Goal: Transaction & Acquisition: Book appointment/travel/reservation

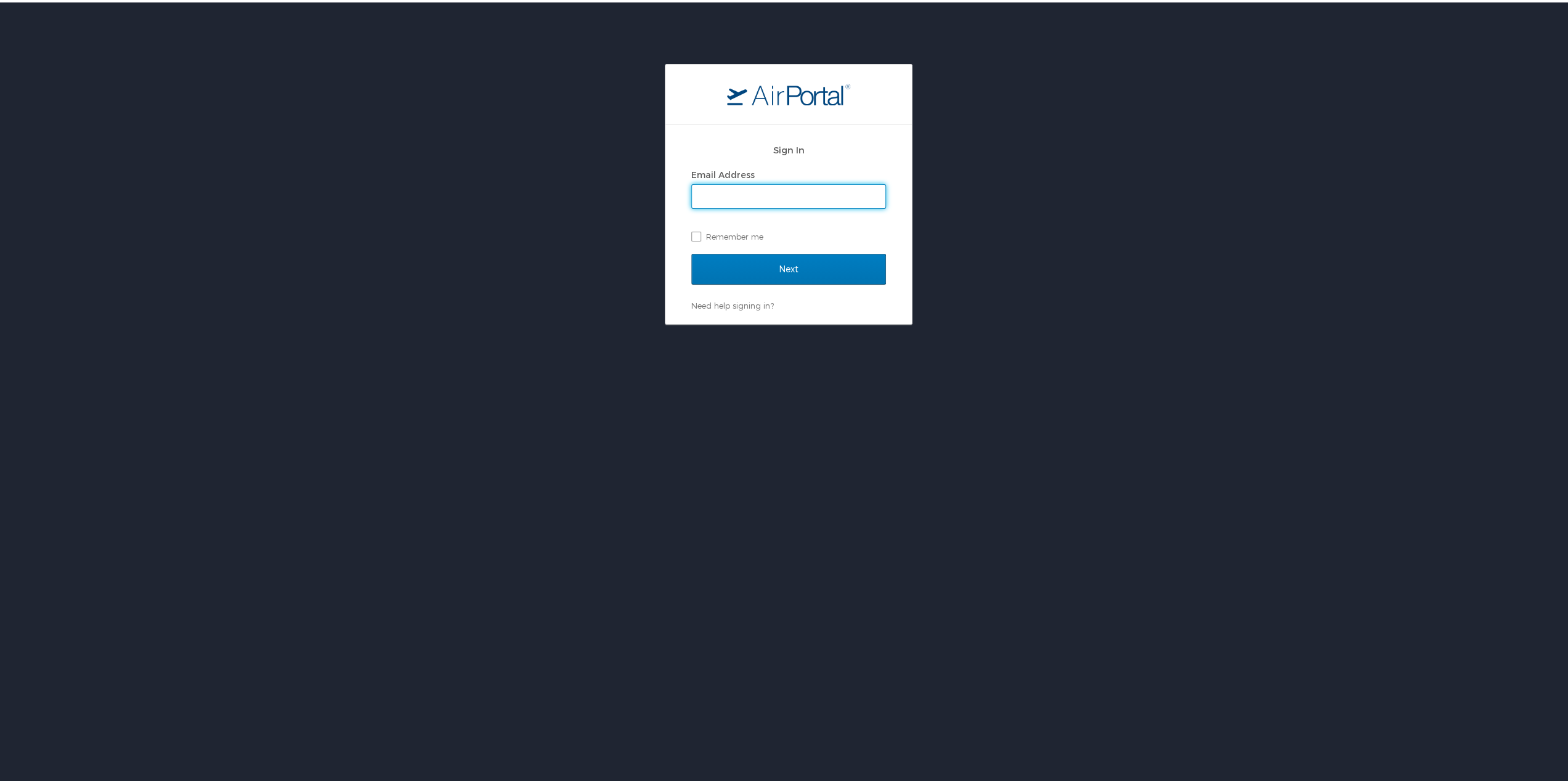
click at [753, 204] on input "Email Address" at bounding box center [788, 194] width 194 height 24
type input "vijay.aitha@goosehead.com"
click at [796, 256] on input "Next" at bounding box center [788, 266] width 195 height 31
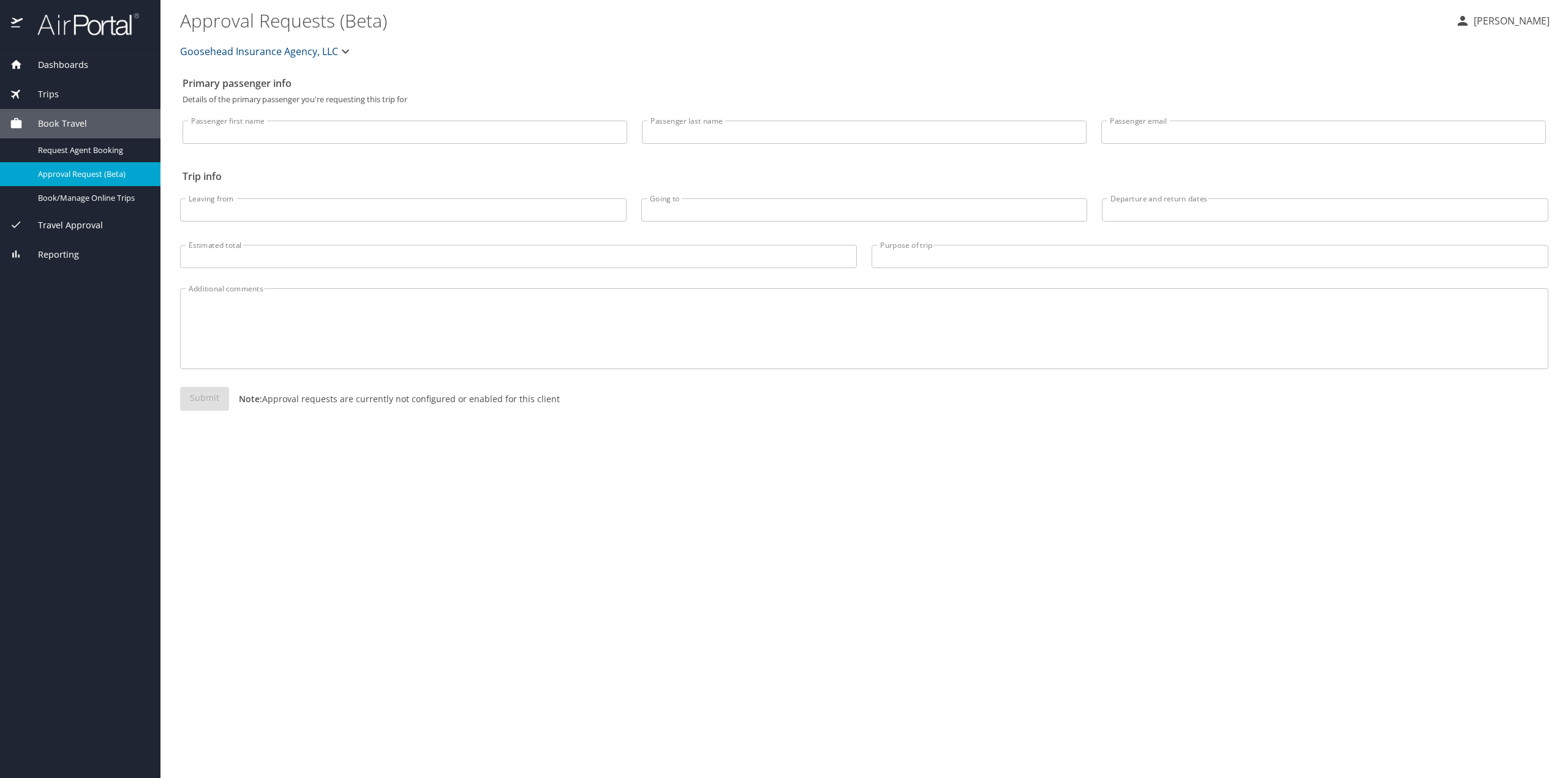
click at [254, 135] on input "Passenger first name" at bounding box center [405, 132] width 444 height 23
type input "Vijay"
type input "Aitha"
click at [82, 61] on span "Dashboards" at bounding box center [55, 65] width 66 height 14
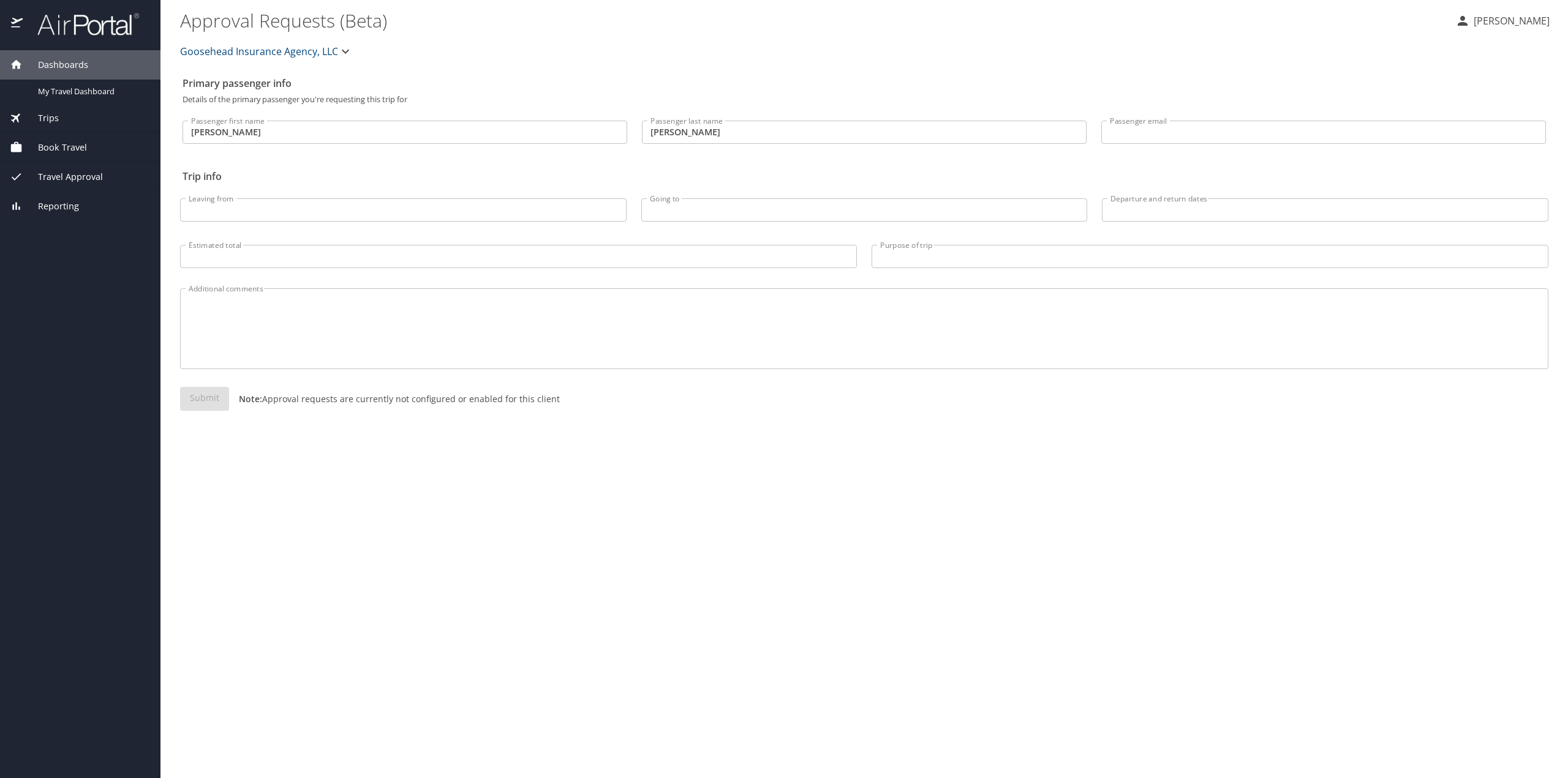
click at [79, 142] on span "Book Travel" at bounding box center [55, 148] width 65 height 14
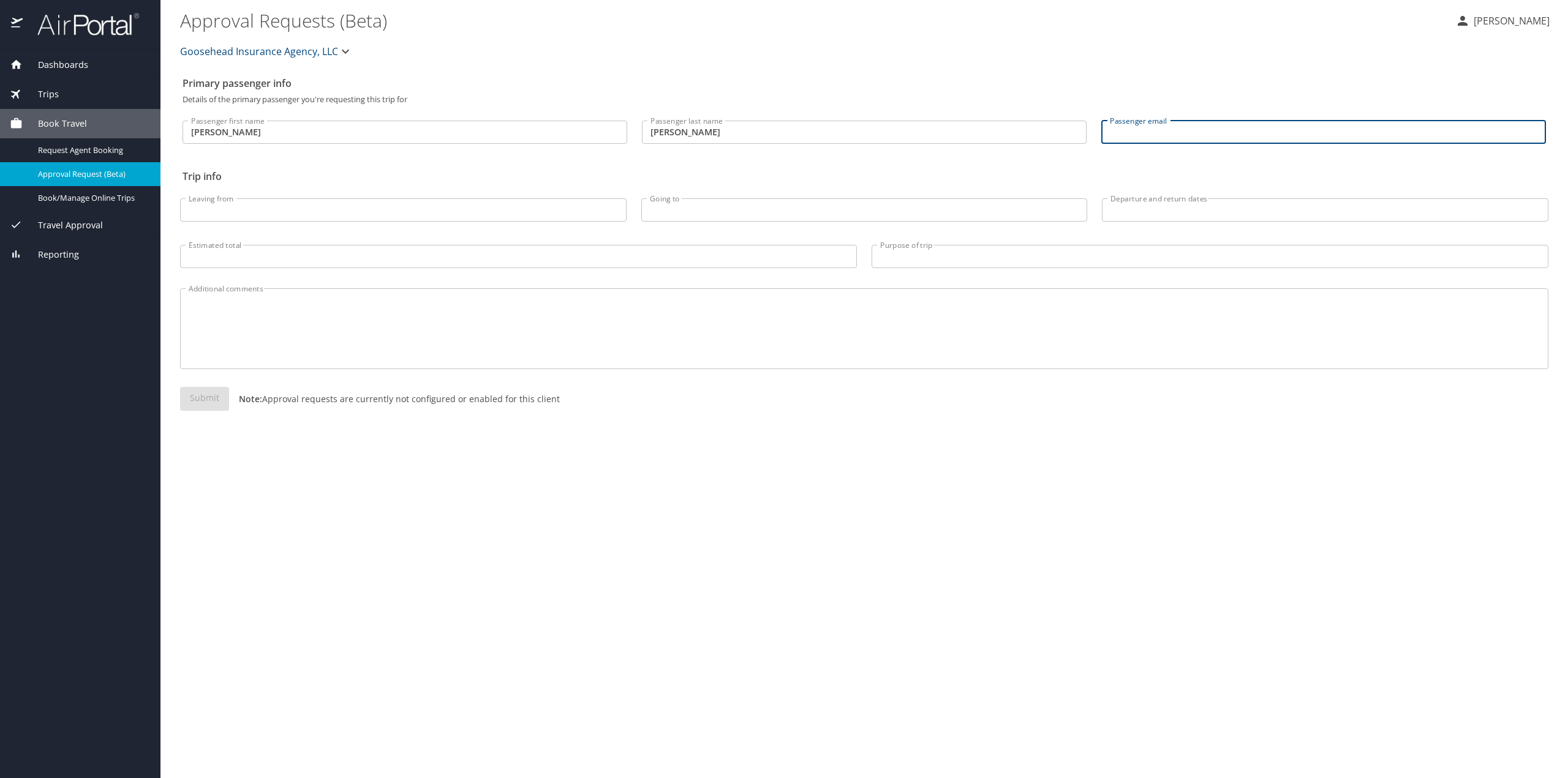
click at [1168, 130] on input "Passenger email" at bounding box center [1323, 132] width 444 height 23
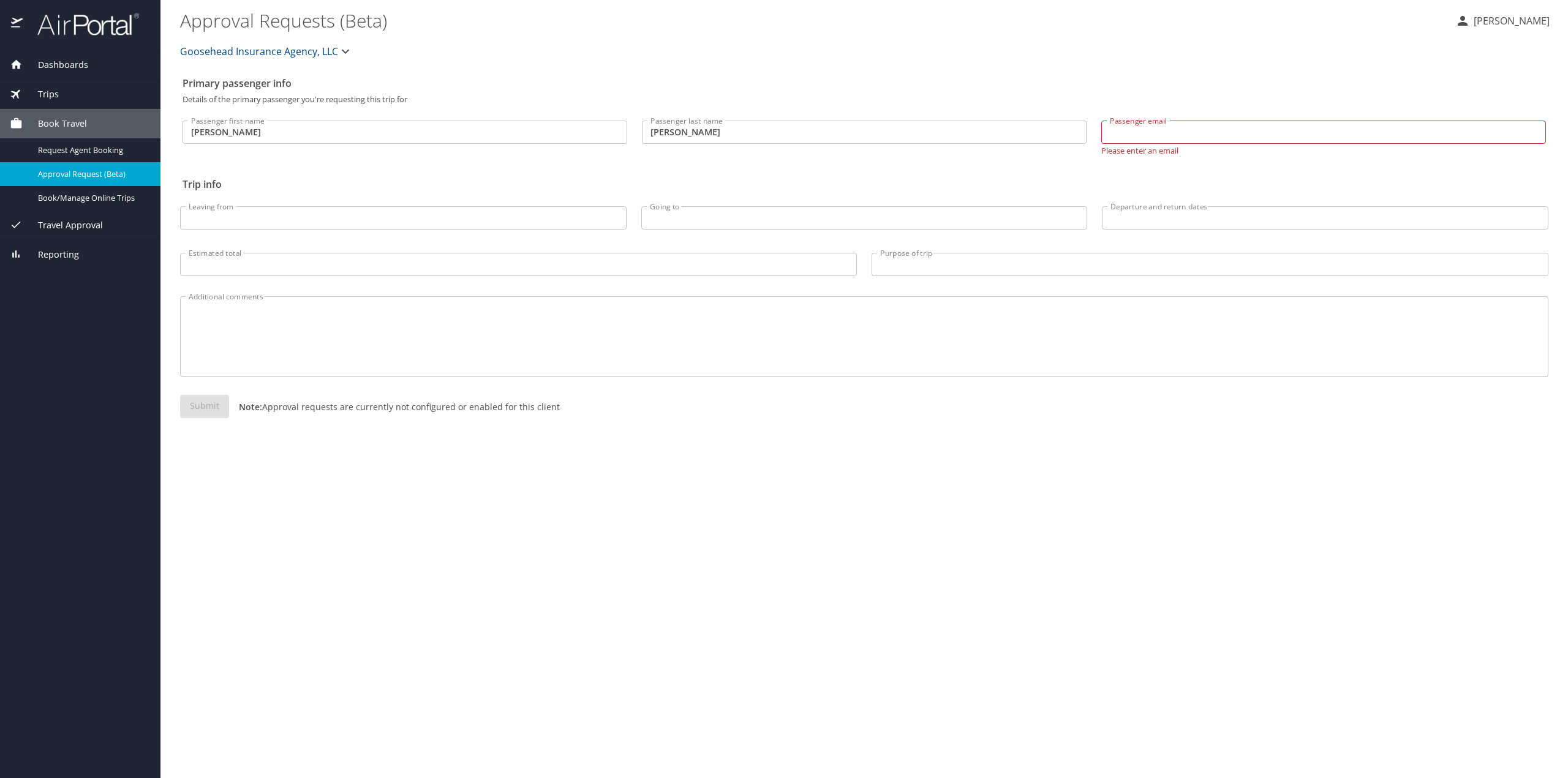
click at [64, 98] on div "Trips" at bounding box center [80, 95] width 141 height 14
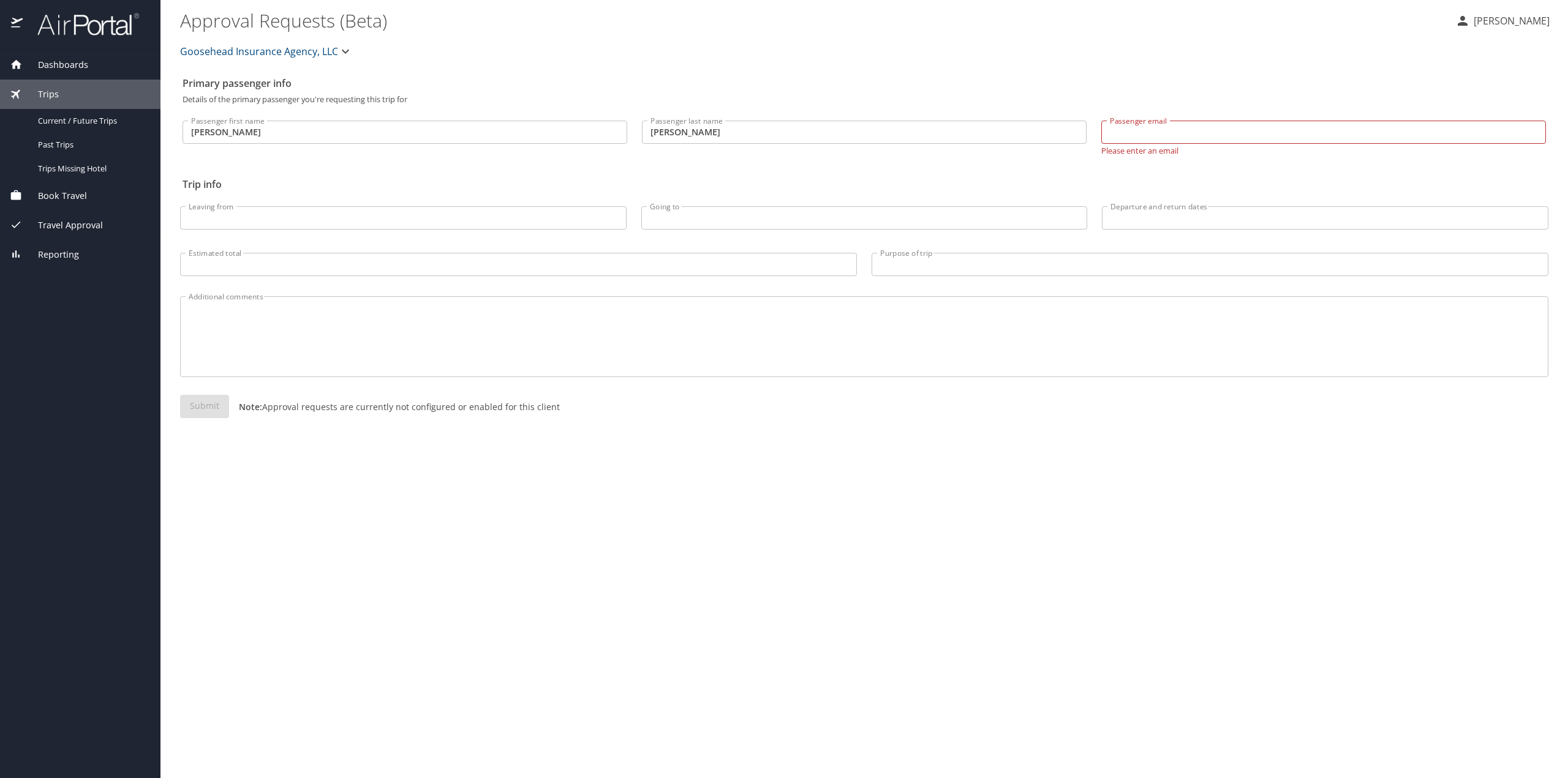
click at [84, 194] on span "Book Travel" at bounding box center [55, 196] width 65 height 14
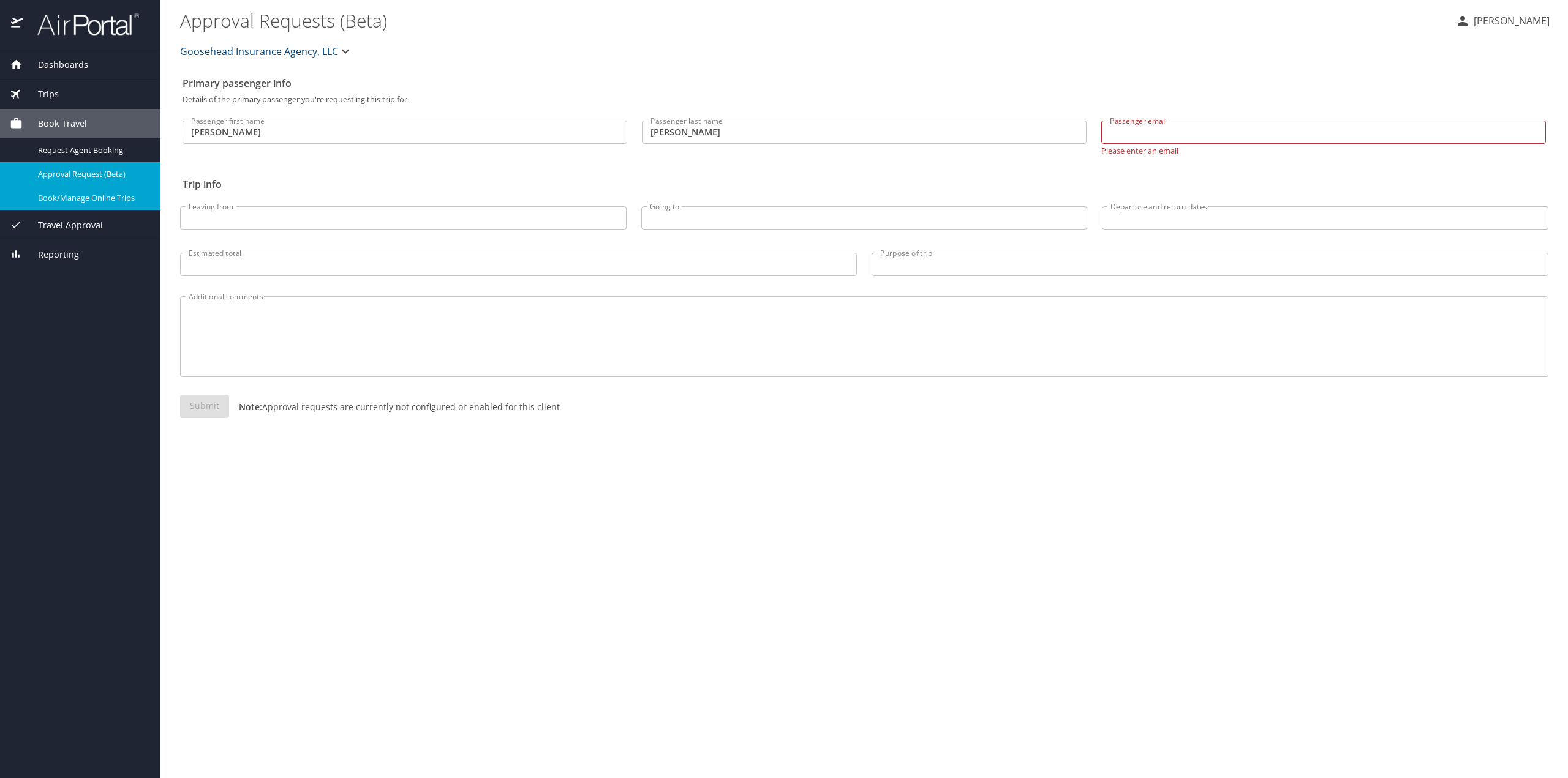
click at [111, 196] on span "Book/Manage Online Trips" at bounding box center [92, 199] width 108 height 12
